Goal: Transaction & Acquisition: Purchase product/service

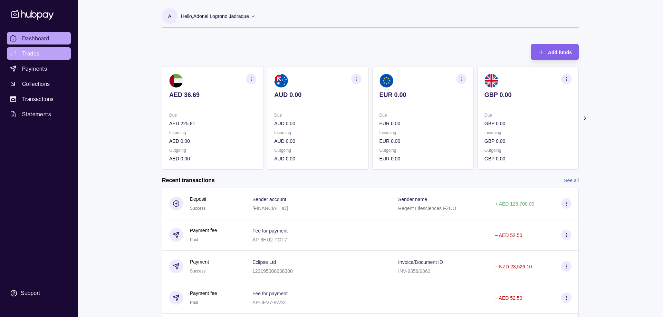
click at [31, 55] on span "Trades" at bounding box center [30, 53] width 17 height 8
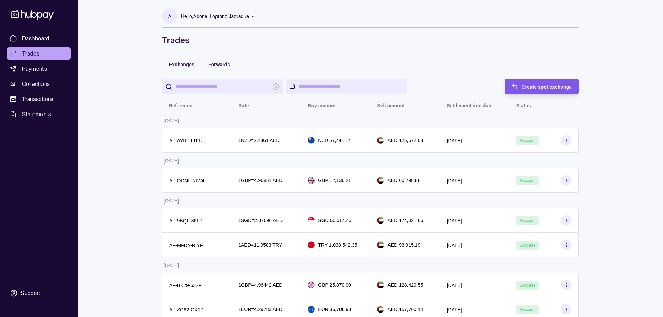
click at [534, 91] on div "Create spot exchange" at bounding box center [536, 87] width 71 height 16
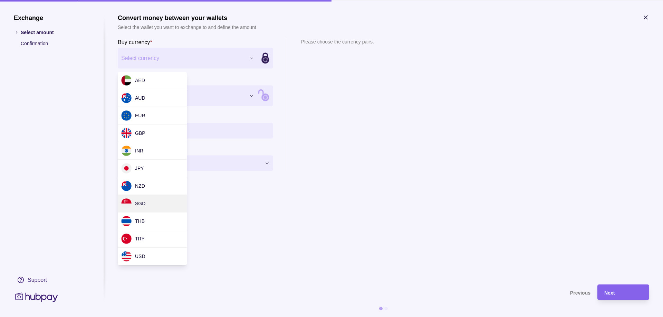
drag, startPoint x: 151, startPoint y: 203, endPoint x: 150, endPoint y: 193, distance: 10.1
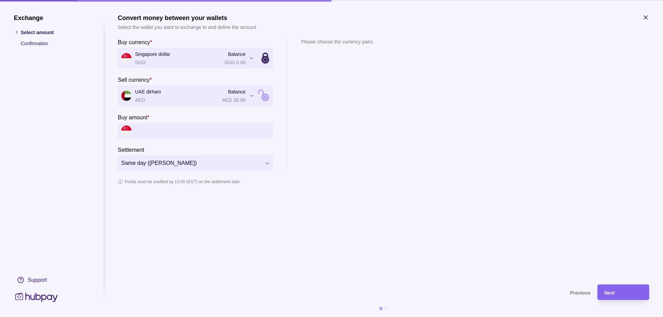
click at [160, 129] on input "Buy amount *" at bounding box center [202, 131] width 135 height 16
type input "********"
click at [337, 107] on div "1 SGD = 2.87096 AED 1 AED = 0.348316 SGD" at bounding box center [343, 115] width 84 height 111
click at [648, 17] on icon "button" at bounding box center [645, 17] width 7 height 7
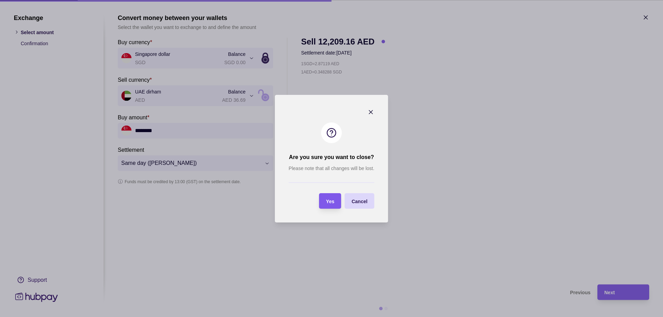
click at [333, 202] on span "Yes" at bounding box center [330, 202] width 8 height 6
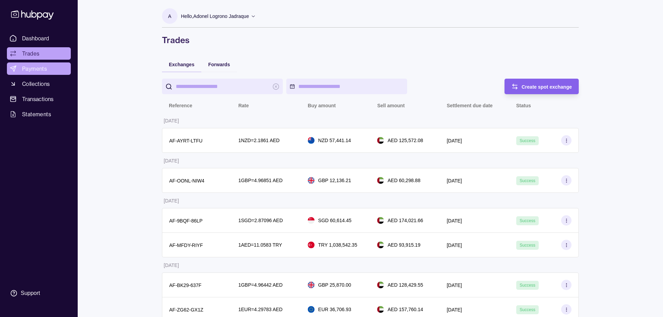
click at [33, 68] on span "Payments" at bounding box center [34, 69] width 25 height 8
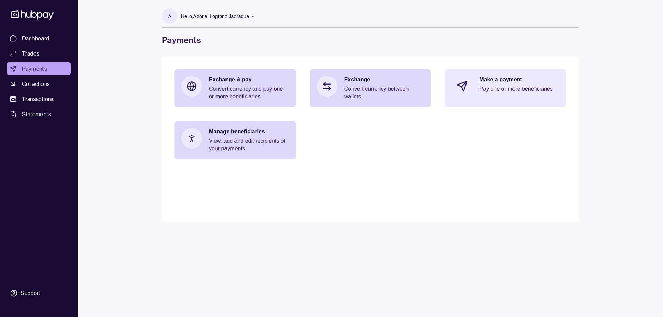
click at [499, 86] on p "Pay one or more beneficiaries" at bounding box center [519, 89] width 80 height 8
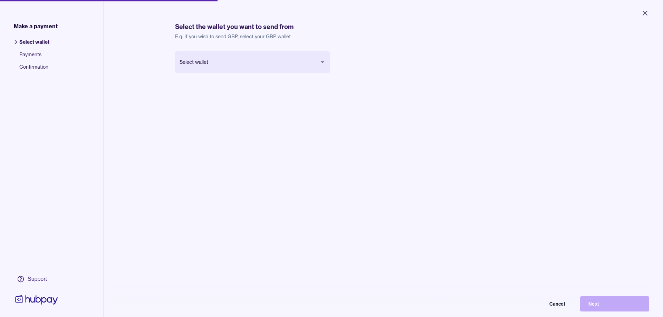
click at [231, 61] on body "Close Make a payment Select wallet Payments Confirmation Support Select the wal…" at bounding box center [331, 158] width 663 height 317
click at [633, 305] on button "Next" at bounding box center [614, 304] width 69 height 15
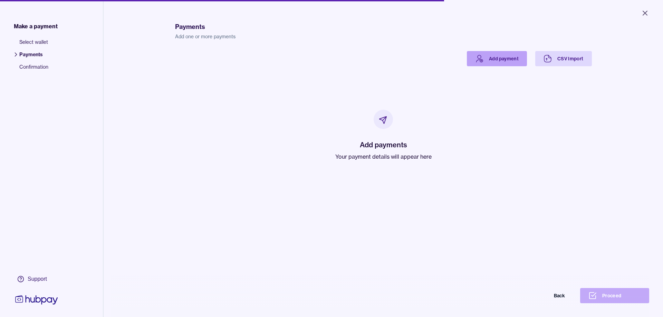
click at [490, 60] on link "Add payment" at bounding box center [497, 58] width 60 height 15
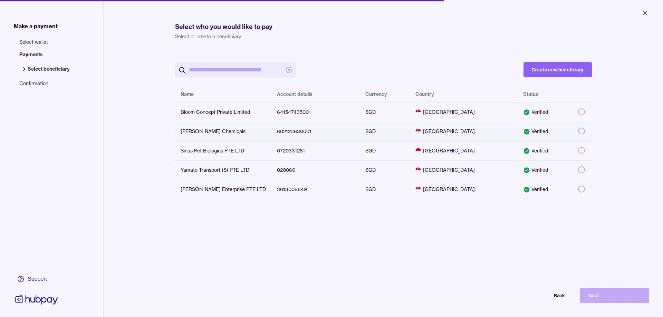
click at [578, 132] on button "button" at bounding box center [581, 131] width 7 height 7
type button "on"
click at [561, 296] on button "Back" at bounding box center [538, 295] width 69 height 15
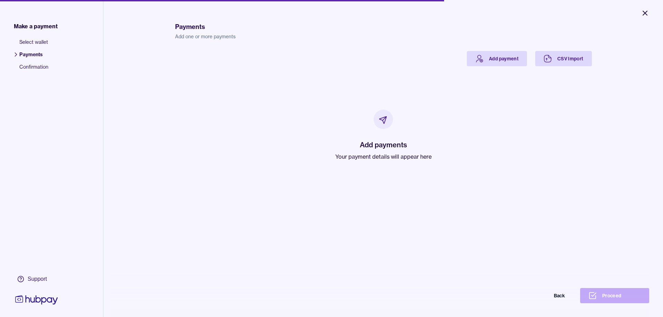
click at [645, 13] on icon "Close" at bounding box center [645, 13] width 4 height 4
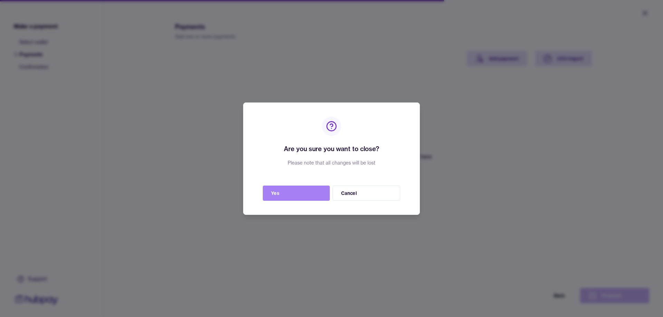
click at [304, 194] on button "Yes" at bounding box center [296, 193] width 67 height 15
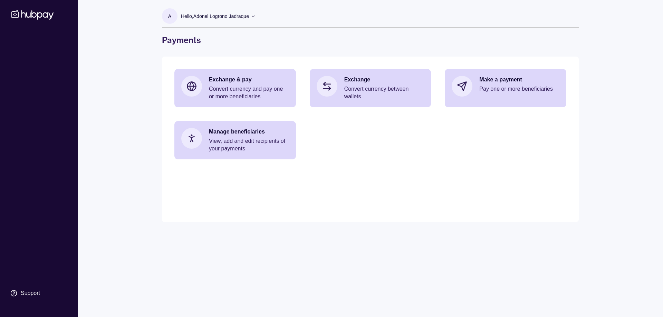
click at [29, 18] on icon at bounding box center [33, 14] width 46 height 13
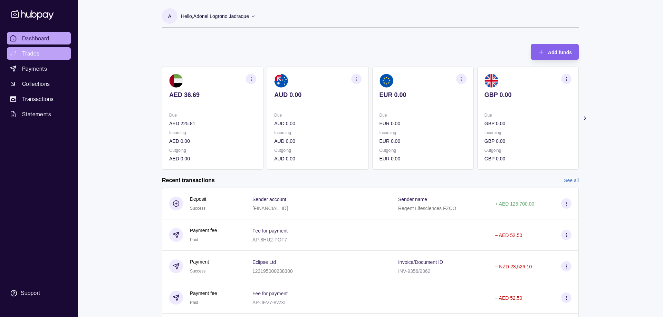
click at [24, 54] on span "Trades" at bounding box center [30, 53] width 17 height 8
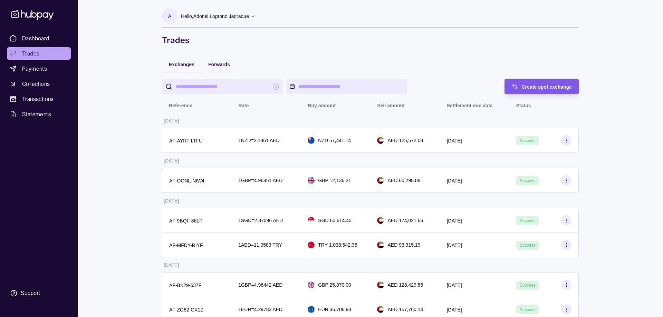
click at [536, 85] on span "Create spot exchange" at bounding box center [547, 87] width 50 height 6
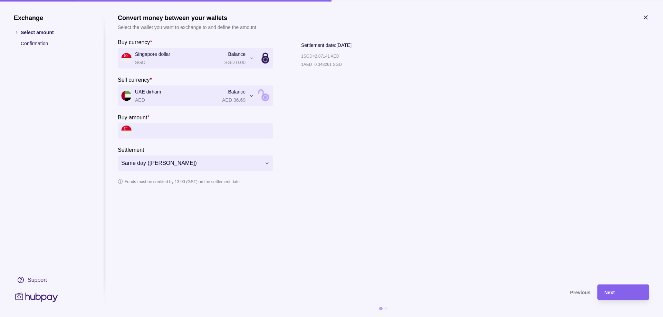
click at [174, 130] on input "Buy amount *" at bounding box center [202, 131] width 135 height 16
type input "********"
click at [203, 132] on input "********" at bounding box center [202, 131] width 135 height 16
click at [616, 294] on div "Next" at bounding box center [623, 292] width 38 height 8
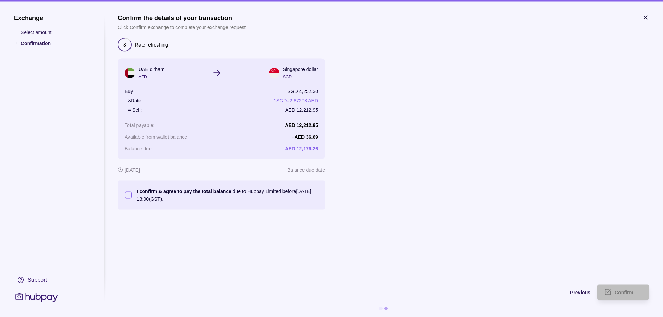
click at [128, 195] on button "I confirm & agree to pay the total balance due to Hubpay Limited before [DATE] …" at bounding box center [128, 195] width 7 height 7
type button "on"
click at [579, 290] on div "Previous" at bounding box center [354, 292] width 473 height 8
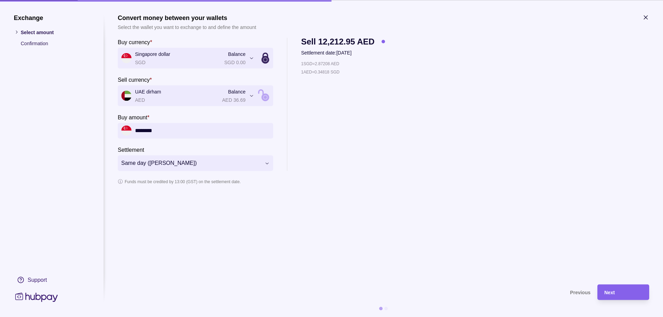
click at [175, 129] on input "********" at bounding box center [202, 131] width 135 height 16
click at [612, 292] on span "Next" at bounding box center [609, 293] width 10 height 6
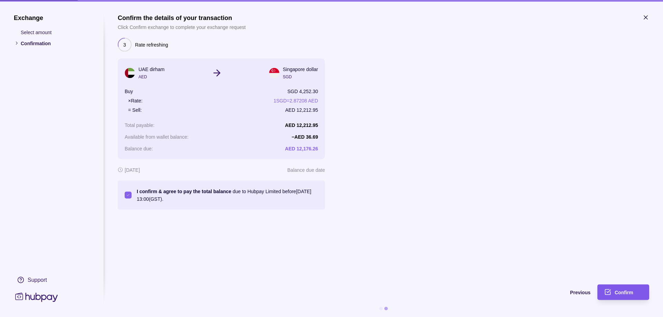
click at [622, 293] on span "Confirm" at bounding box center [624, 293] width 19 height 6
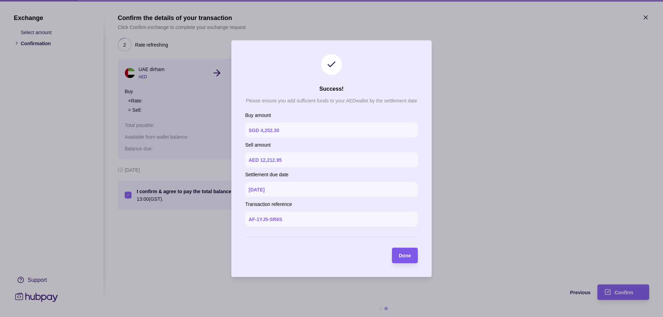
click at [409, 255] on span "Done" at bounding box center [405, 256] width 12 height 6
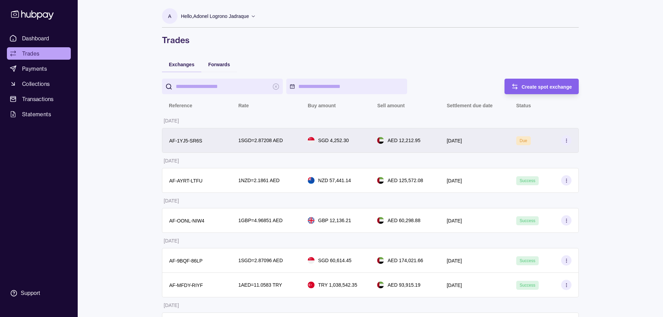
click at [507, 140] on div "[DATE]" at bounding box center [474, 140] width 69 height 25
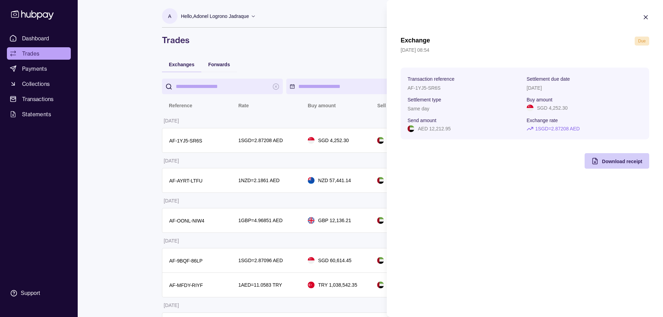
click at [623, 162] on span "Download receipt" at bounding box center [622, 162] width 40 height 6
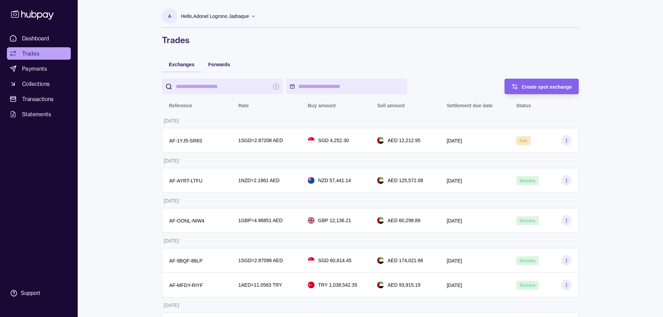
click at [31, 69] on span "Payments" at bounding box center [34, 69] width 25 height 8
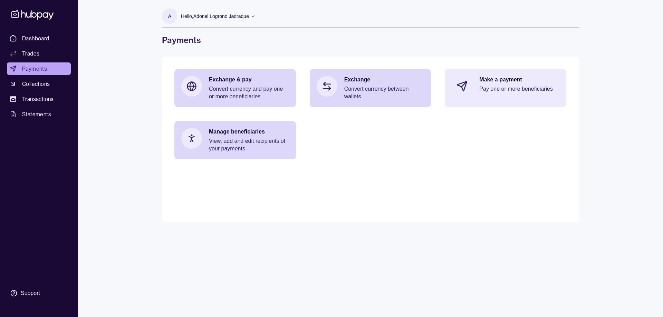
click at [527, 79] on p "Make a payment" at bounding box center [519, 80] width 80 height 8
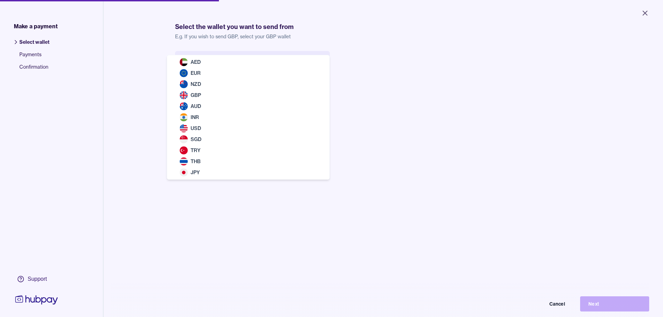
click at [218, 60] on body "Close Make a payment Select wallet Payments Confirmation Support Select the wal…" at bounding box center [331, 158] width 663 height 317
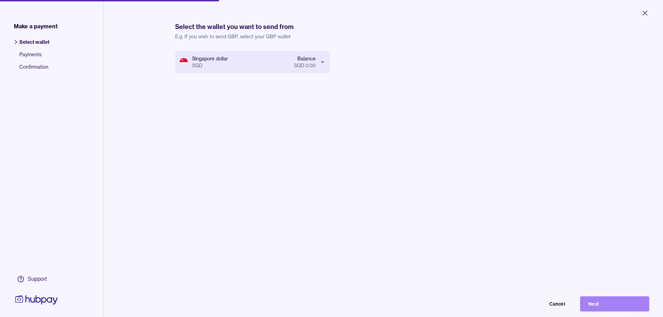
click at [594, 305] on button "Next" at bounding box center [614, 304] width 69 height 15
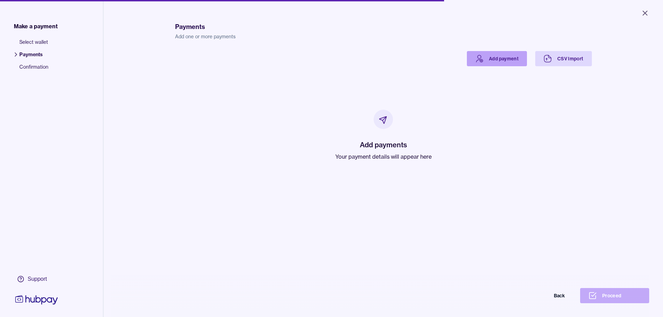
click at [498, 66] on link "Add payment" at bounding box center [497, 58] width 60 height 15
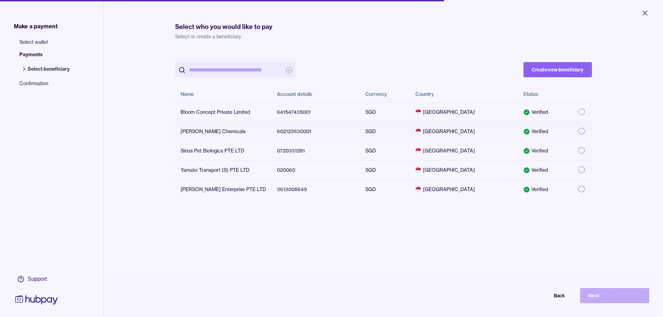
click at [203, 129] on div "[PERSON_NAME] Chemicals" at bounding box center [223, 131] width 85 height 7
click at [595, 297] on button "Next" at bounding box center [614, 295] width 69 height 15
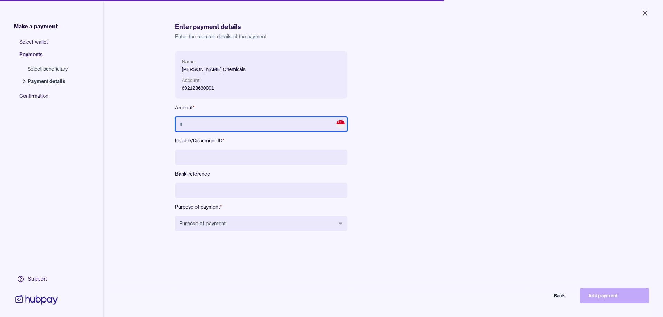
click at [249, 121] on input "text" at bounding box center [261, 124] width 172 height 15
type input "********"
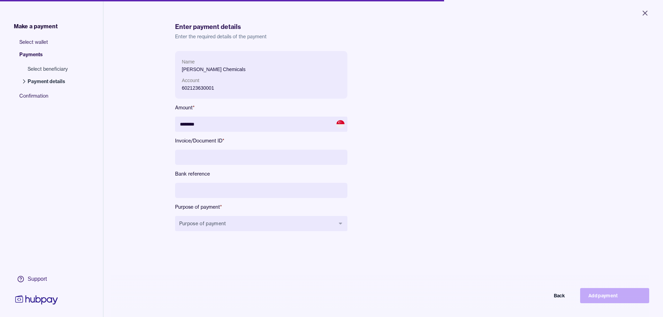
click at [200, 160] on input at bounding box center [261, 157] width 172 height 15
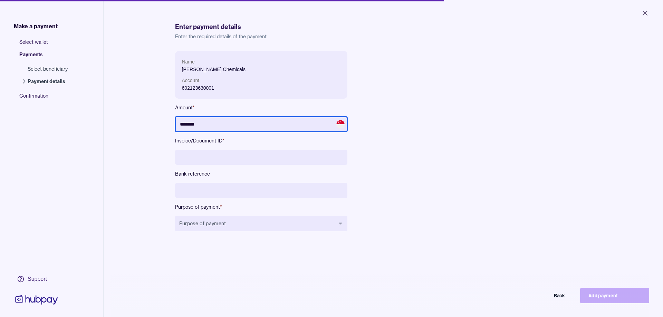
drag, startPoint x: 222, startPoint y: 125, endPoint x: 54, endPoint y: 101, distance: 170.7
click at [175, 117] on input "********" at bounding box center [261, 124] width 172 height 15
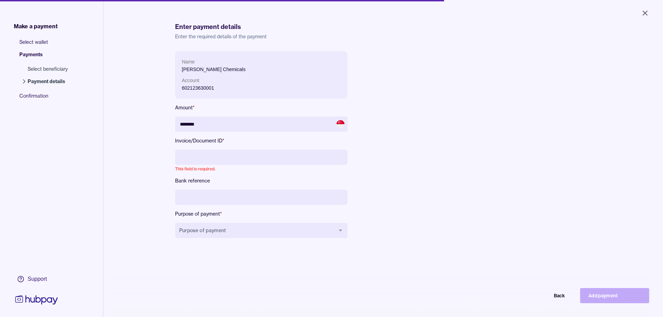
click at [192, 153] on input at bounding box center [261, 157] width 172 height 15
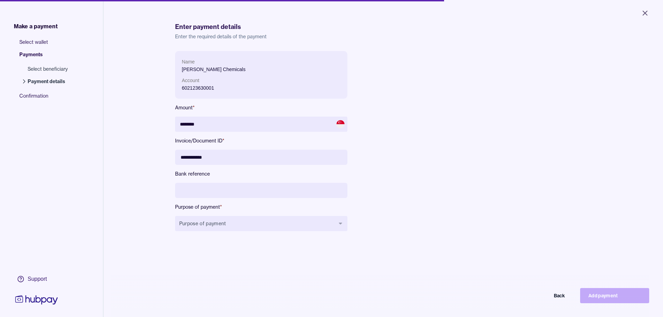
type input "**********"
click at [205, 222] on button "Purpose of payment" at bounding box center [261, 223] width 172 height 15
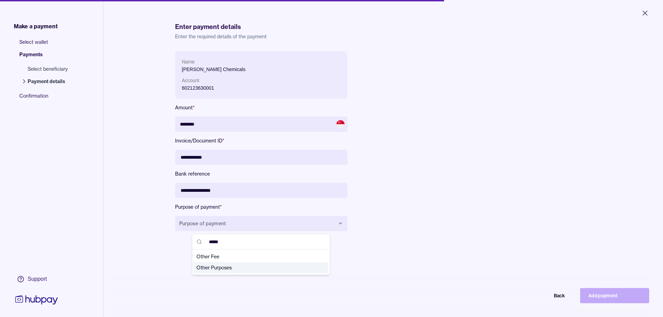
type input "*****"
click at [240, 270] on span "Other Purposes" at bounding box center [257, 268] width 121 height 7
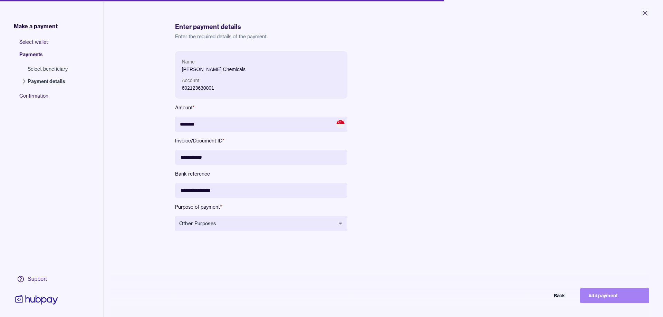
click at [613, 296] on button "Add payment" at bounding box center [614, 295] width 69 height 15
type input "******"
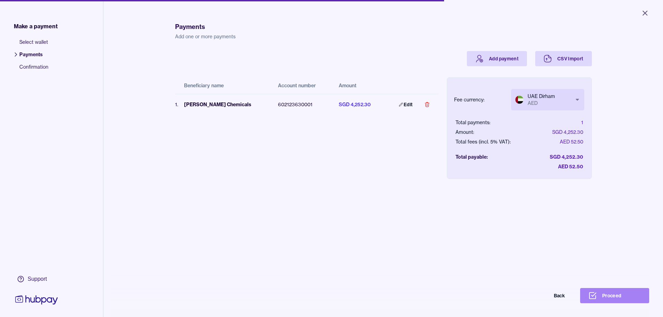
click at [607, 294] on button "Proceed" at bounding box center [614, 295] width 69 height 15
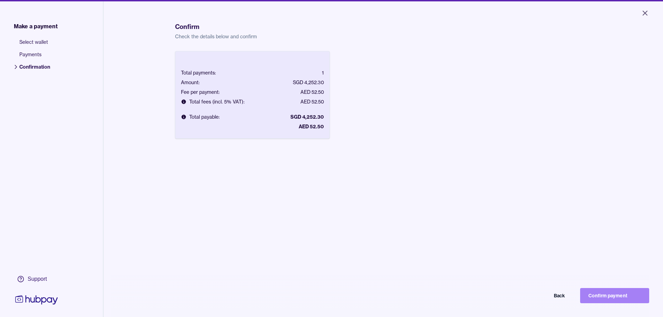
click at [601, 295] on button "Confirm payment" at bounding box center [614, 295] width 69 height 15
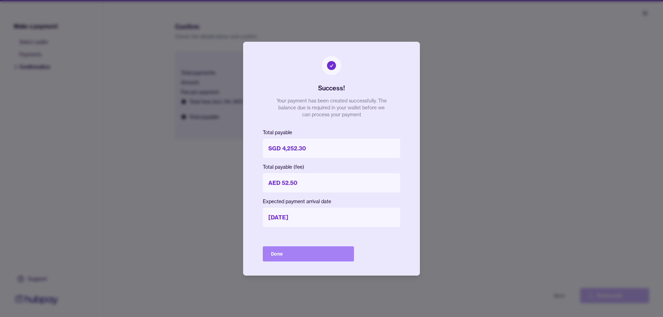
click at [294, 254] on button "Done" at bounding box center [308, 254] width 91 height 15
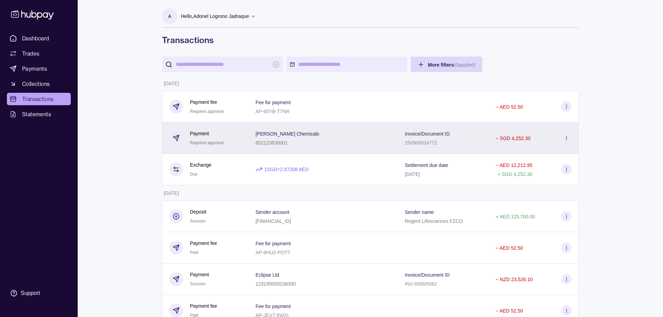
click at [508, 138] on p "− SGD 4,252.30" at bounding box center [513, 139] width 35 height 6
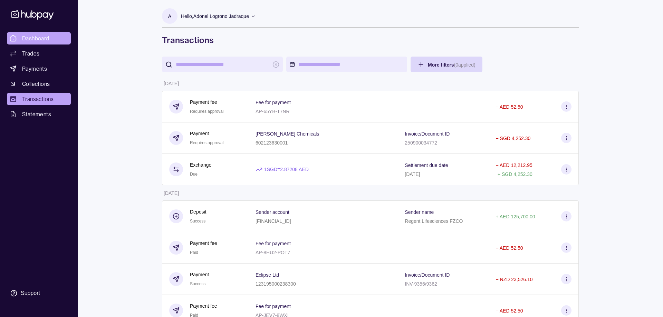
click at [42, 38] on span "Dashboard" at bounding box center [35, 38] width 27 height 8
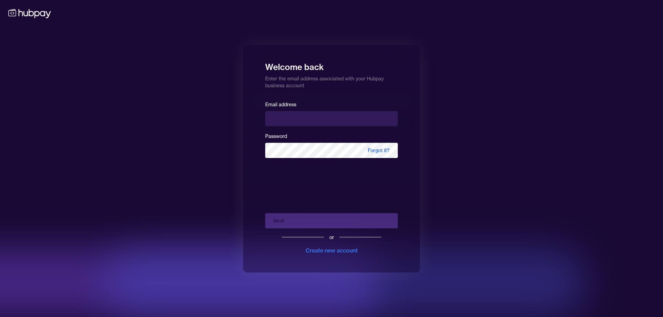
type input "**********"
